Goal: Use online tool/utility: Utilize a website feature to perform a specific function

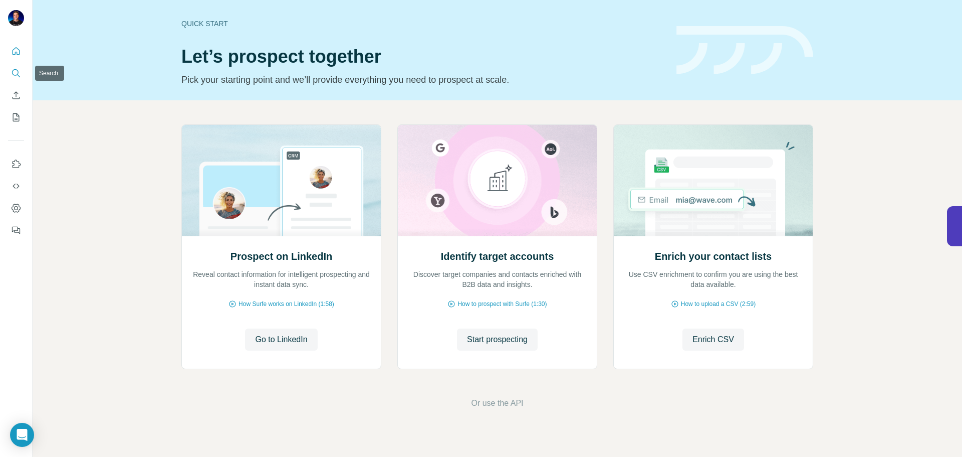
click at [19, 68] on icon "Search" at bounding box center [16, 73] width 10 height 10
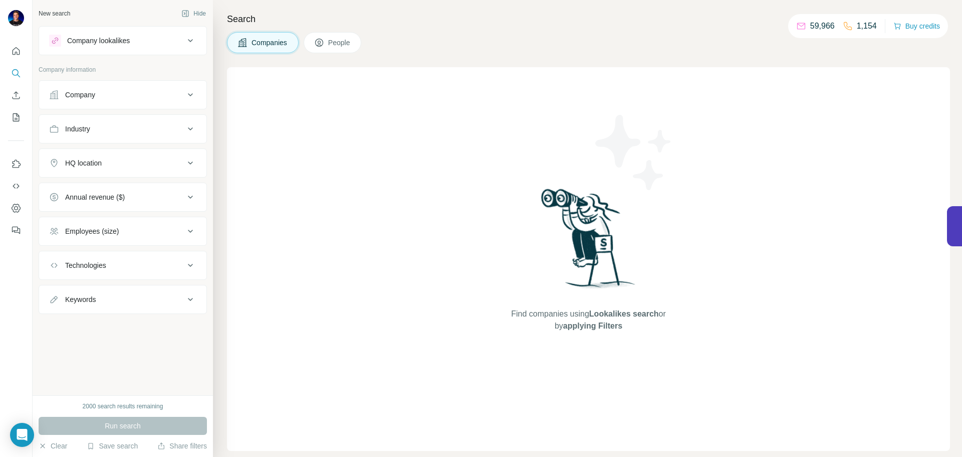
click at [89, 47] on button "Company lookalikes" at bounding box center [122, 41] width 167 height 24
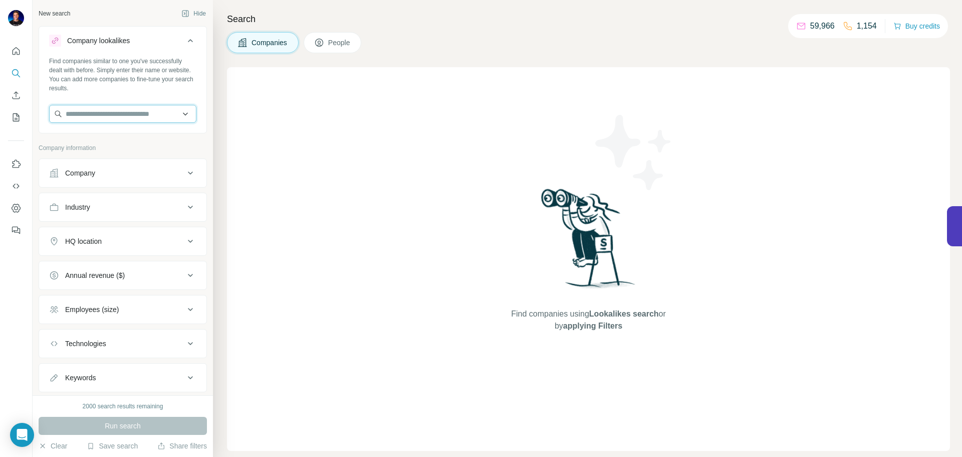
click at [102, 114] on input "text" at bounding box center [122, 114] width 147 height 18
click at [114, 240] on div "HQ location" at bounding box center [116, 241] width 135 height 10
click at [102, 266] on input "text" at bounding box center [122, 266] width 147 height 18
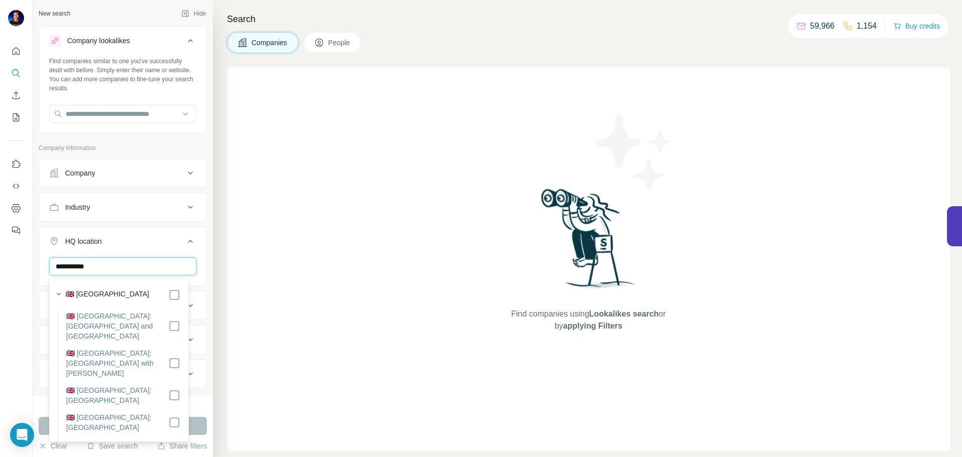
type input "**********"
click at [110, 290] on label "🇬🇧 [GEOGRAPHIC_DATA]" at bounding box center [108, 295] width 84 height 12
click at [108, 263] on input "**********" at bounding box center [122, 266] width 147 height 18
drag, startPoint x: 100, startPoint y: 263, endPoint x: 43, endPoint y: 260, distance: 56.7
click at [43, 260] on div "**********" at bounding box center [122, 288] width 167 height 62
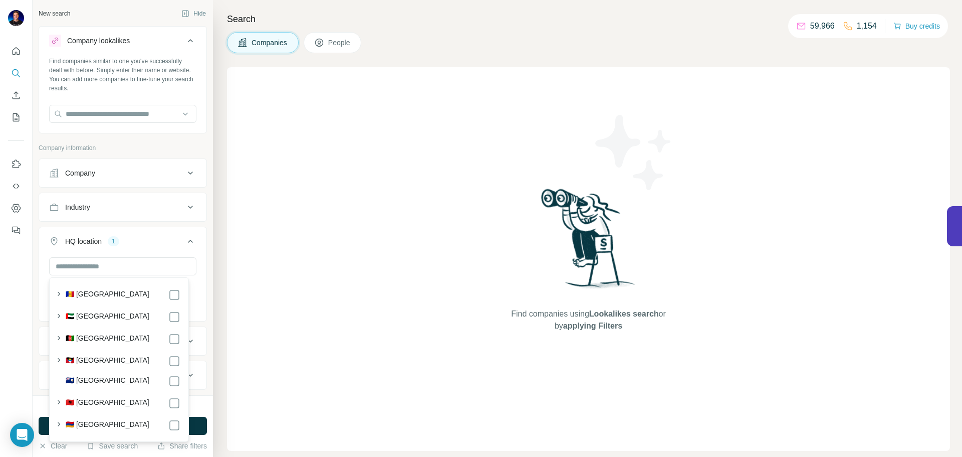
click at [271, 244] on div "Find companies using Lookalikes search or by applying Filters" at bounding box center [588, 258] width 723 height 383
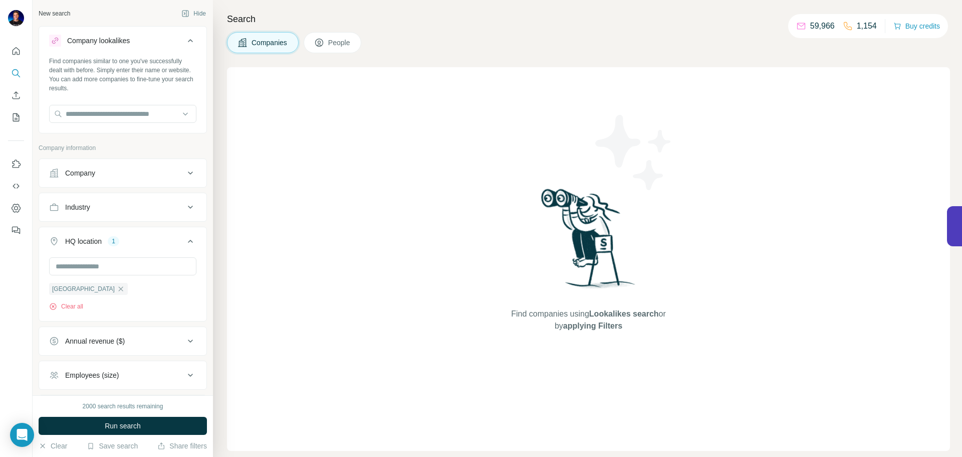
click at [106, 342] on div "Annual revenue ($)" at bounding box center [95, 341] width 60 height 10
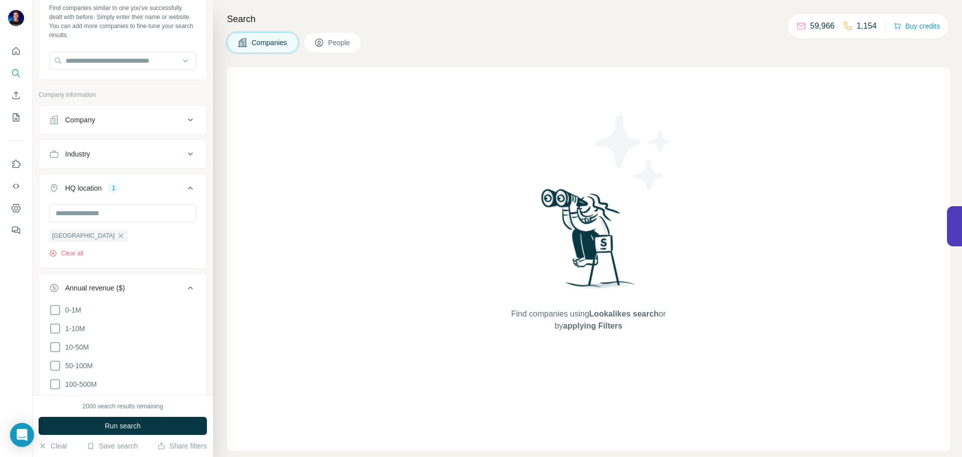
scroll to position [79, 0]
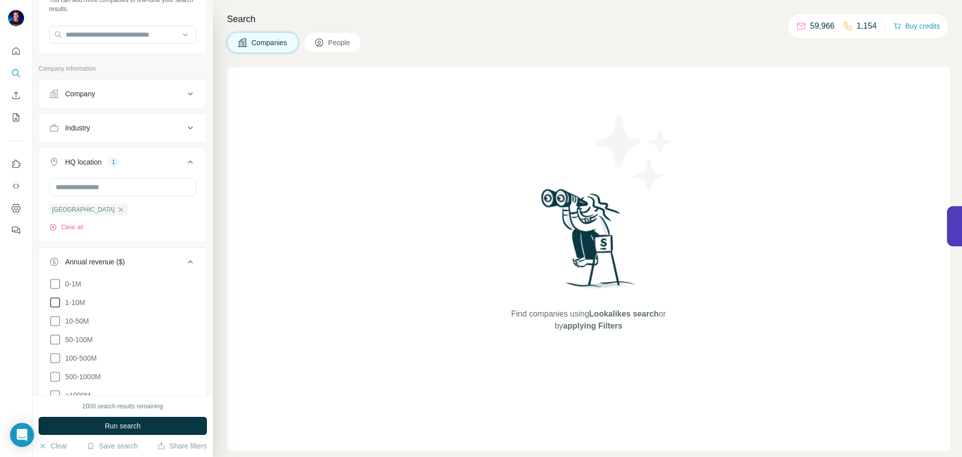
click at [55, 302] on icon at bounding box center [55, 302] width 12 height 12
click at [54, 321] on icon at bounding box center [55, 321] width 12 height 12
click at [55, 331] on ul "0-1M 1-10M 10-50M 50-100M 100-500M 500-1000M >1000M" at bounding box center [122, 340] width 147 height 124
click at [56, 336] on icon at bounding box center [55, 339] width 12 height 12
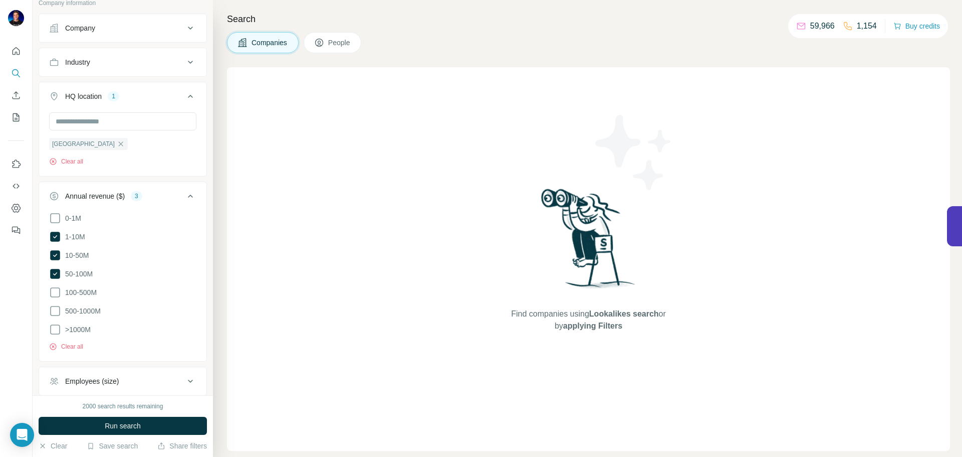
scroll to position [145, 0]
click at [57, 289] on icon at bounding box center [55, 292] width 12 height 12
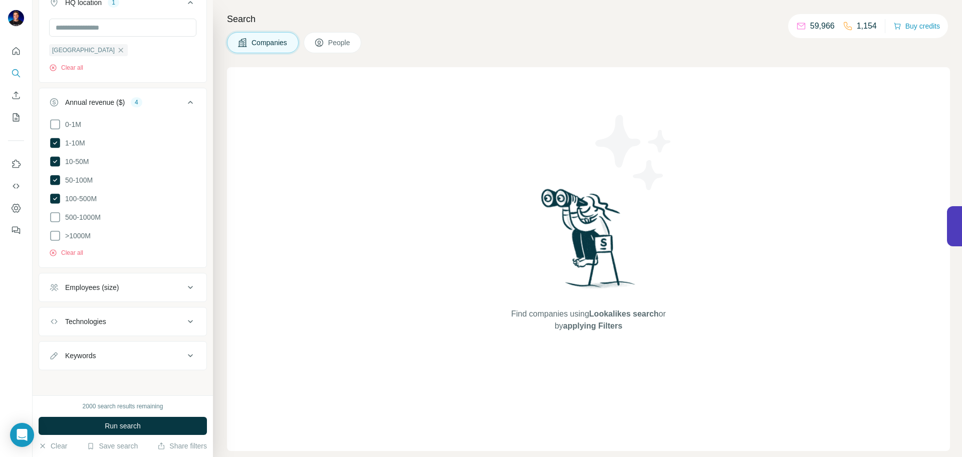
scroll to position [234, 0]
click at [131, 292] on div "Employees (size)" at bounding box center [116, 292] width 135 height 10
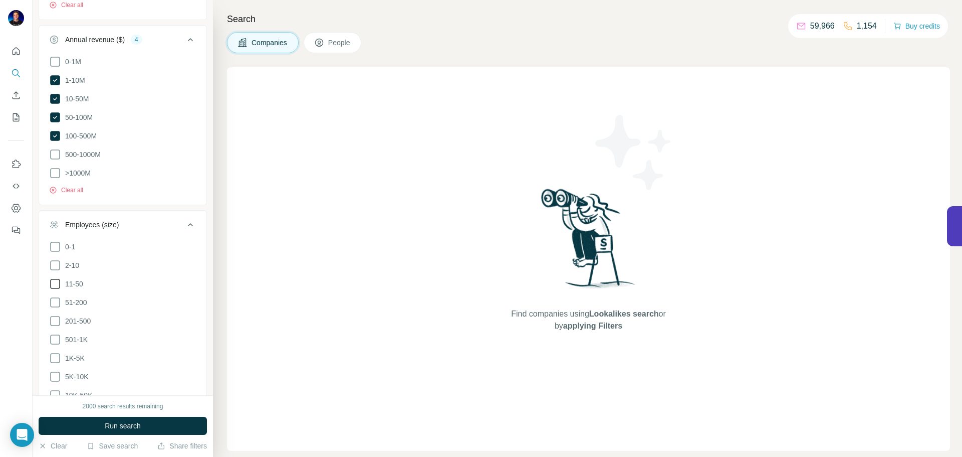
scroll to position [304, 0]
click at [58, 275] on icon at bounding box center [55, 281] width 12 height 12
click at [57, 297] on icon at bounding box center [55, 300] width 12 height 12
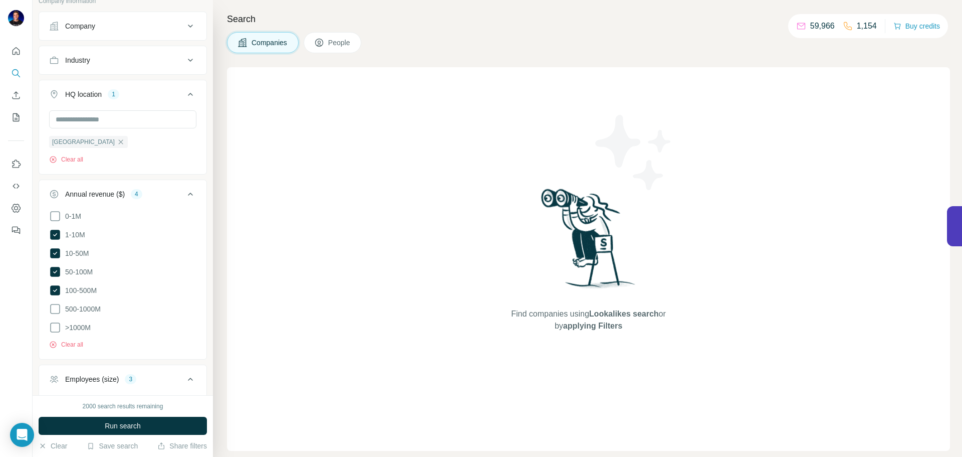
scroll to position [127, 0]
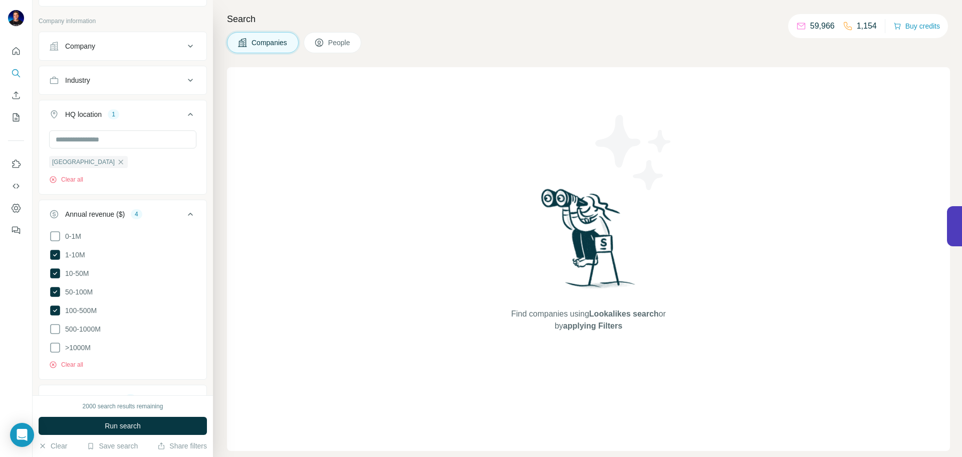
click at [129, 82] on div "Industry" at bounding box center [116, 80] width 135 height 10
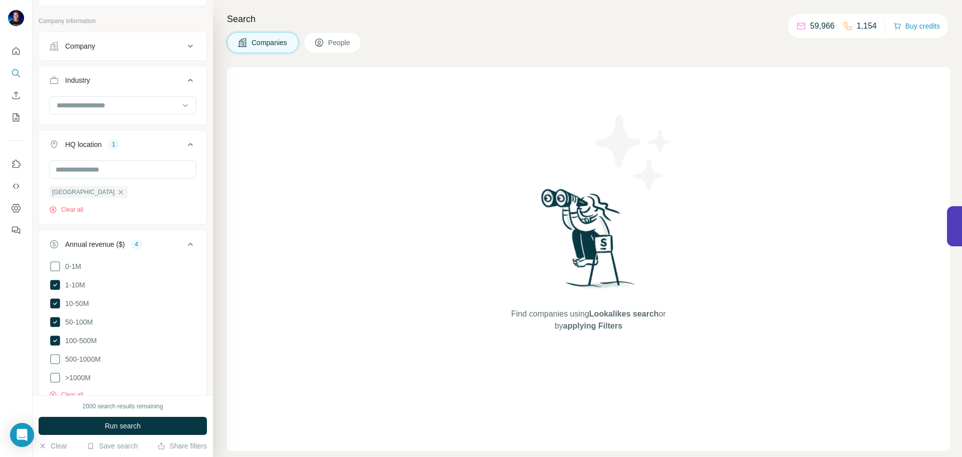
scroll to position [0, 0]
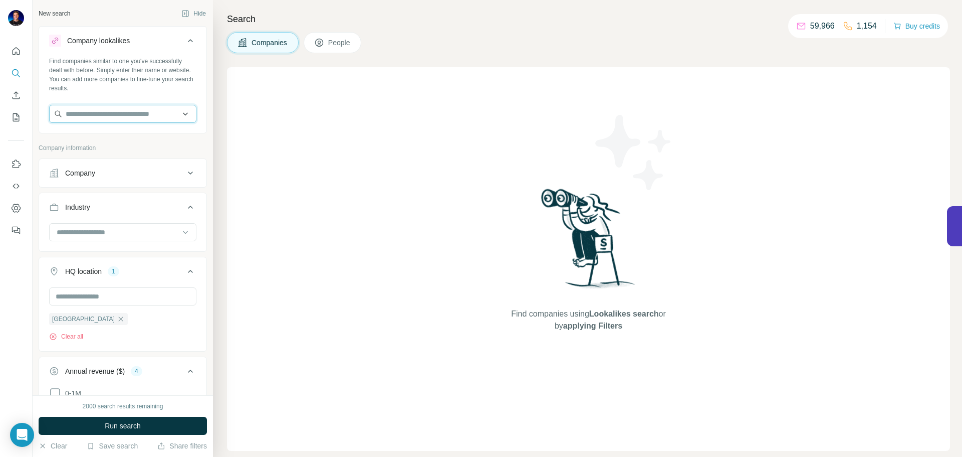
click at [125, 116] on input "text" at bounding box center [122, 114] width 147 height 18
click at [95, 121] on input "text" at bounding box center [122, 114] width 147 height 18
type input "******"
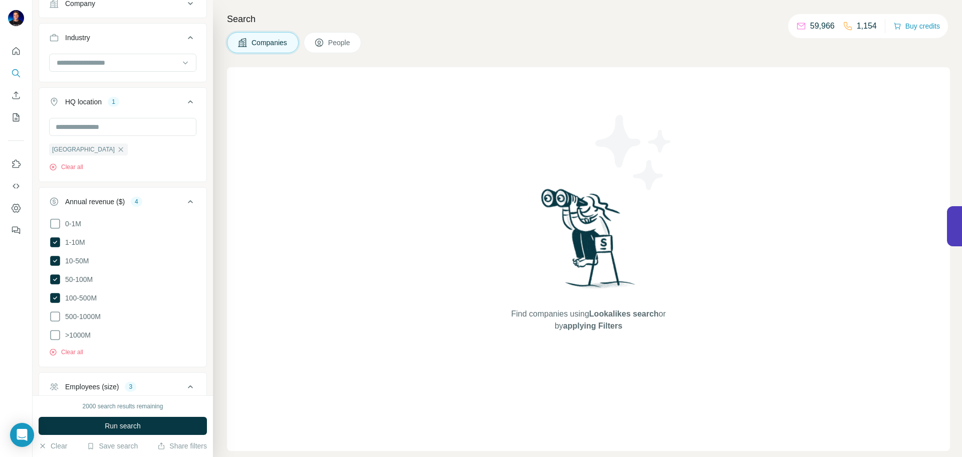
scroll to position [170, 0]
click at [93, 427] on button "Run search" at bounding box center [123, 425] width 168 height 18
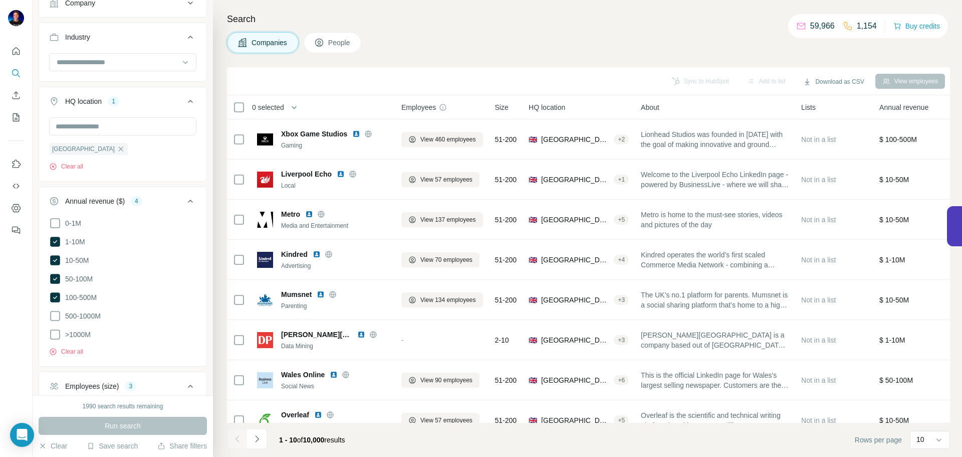
scroll to position [0, 0]
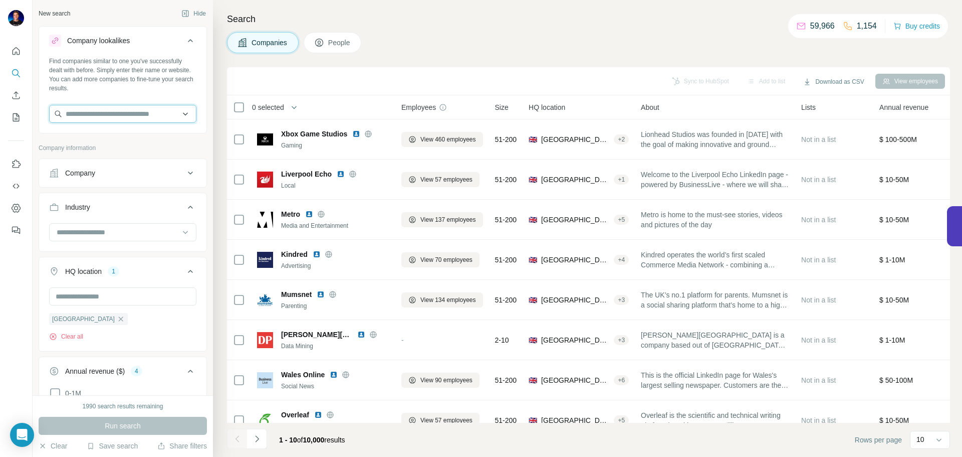
click at [101, 113] on input "text" at bounding box center [122, 114] width 147 height 18
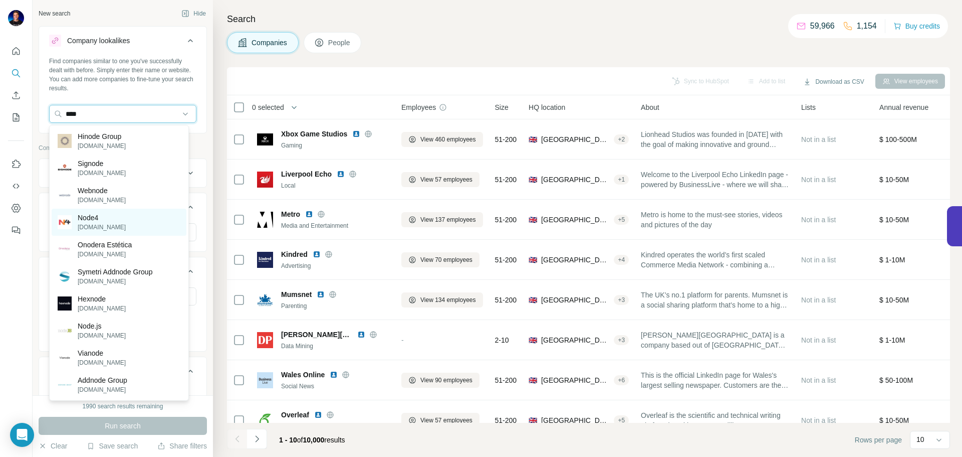
type input "****"
click at [99, 217] on p "Node4" at bounding box center [102, 217] width 48 height 10
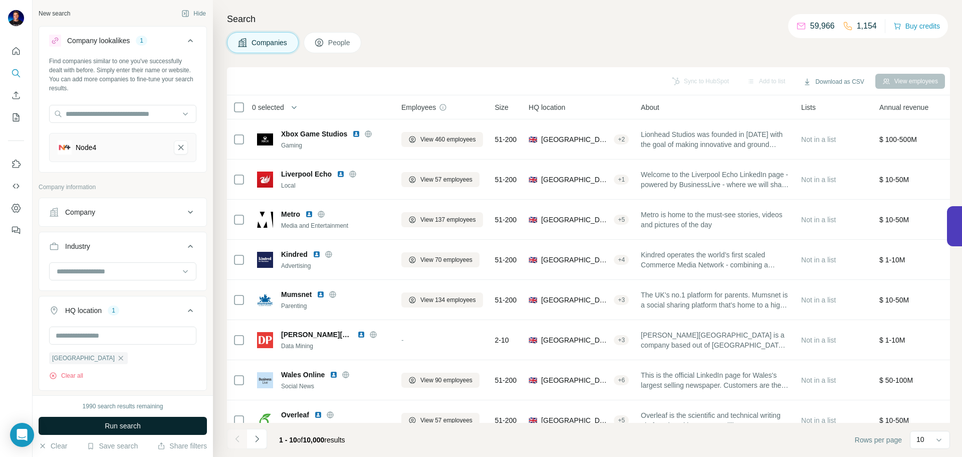
click at [88, 422] on button "Run search" at bounding box center [123, 425] width 168 height 18
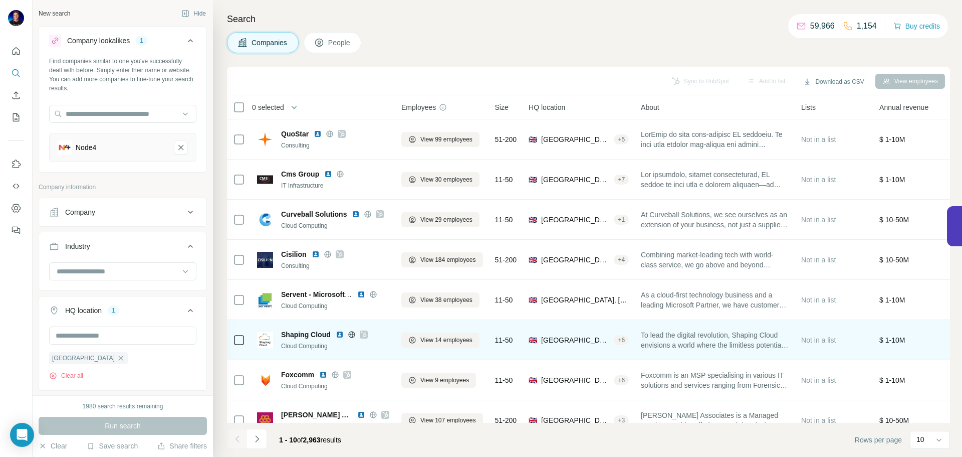
scroll to position [103, 0]
